Goal: Task Accomplishment & Management: Use online tool/utility

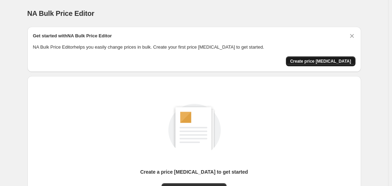
scroll to position [78, 0]
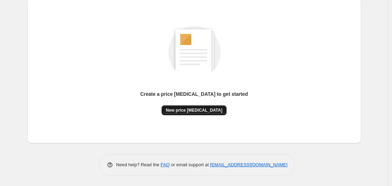
click at [204, 108] on span "New price [MEDICAL_DATA]" at bounding box center [194, 110] width 57 height 6
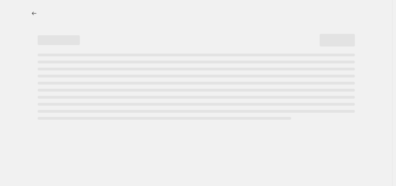
select select "percentage"
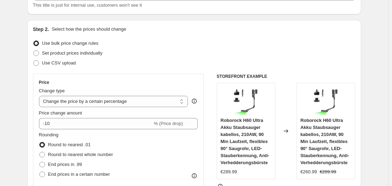
scroll to position [94, 0]
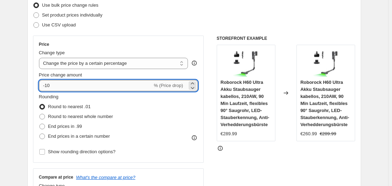
click at [118, 86] on input "-10" at bounding box center [96, 85] width 114 height 11
type input "-1"
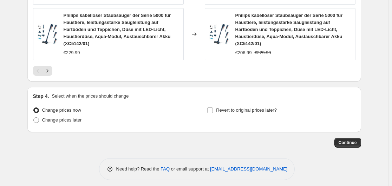
scroll to position [599, 0]
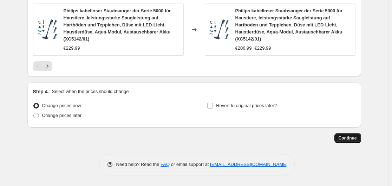
type input "-35"
click at [349, 137] on span "Continue" at bounding box center [348, 138] width 18 height 6
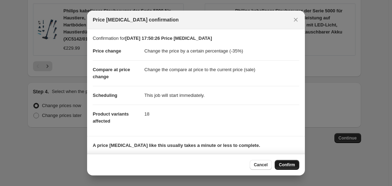
click at [288, 166] on span "Confirm" at bounding box center [287, 165] width 16 height 6
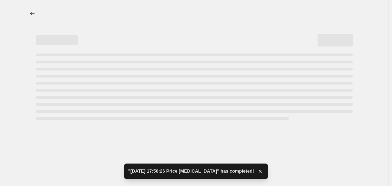
select select "percentage"
